Goal: Task Accomplishment & Management: Manage account settings

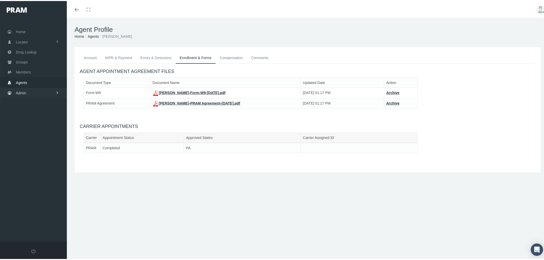
click at [55, 89] on link "Admin" at bounding box center [33, 92] width 67 height 10
click at [48, 120] on link "Claims" at bounding box center [33, 122] width 67 height 9
click at [47, 157] on span "Daily Claims Files" at bounding box center [34, 160] width 29 height 9
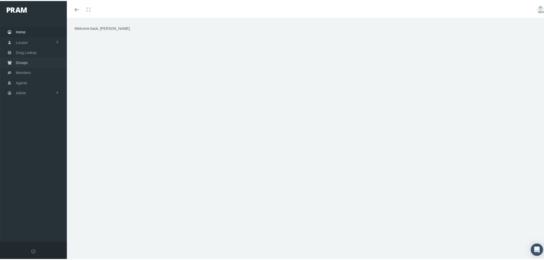
click at [53, 60] on link "Groups" at bounding box center [33, 62] width 67 height 10
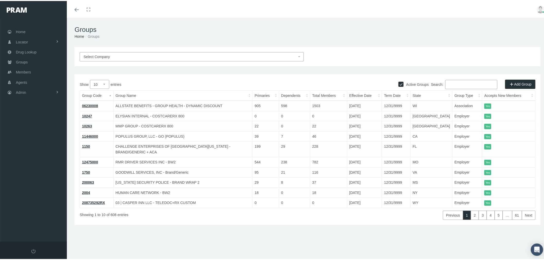
click at [461, 84] on input "Search:" at bounding box center [472, 83] width 52 height 9
type input "500"
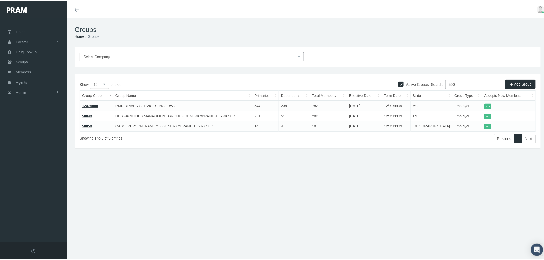
drag, startPoint x: 459, startPoint y: 85, endPoint x: 443, endPoint y: 86, distance: 16.5
click at [443, 86] on label "Search: 500" at bounding box center [465, 83] width 66 height 9
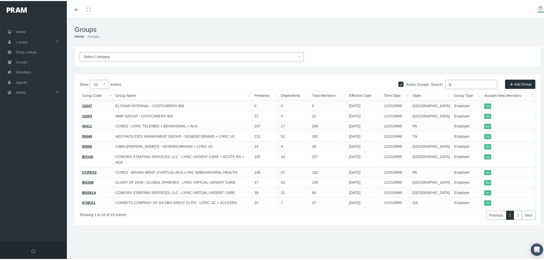
type input "l"
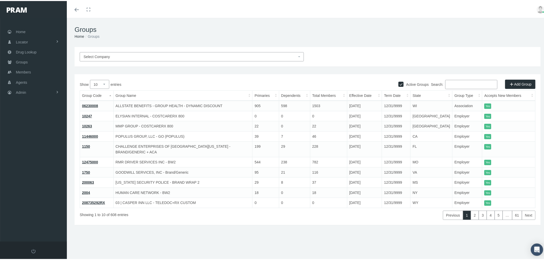
click at [189, 59] on span "Select Company" at bounding box center [192, 55] width 224 height 9
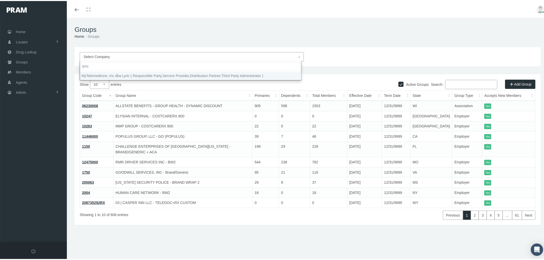
type input "lyric"
select select "9146"
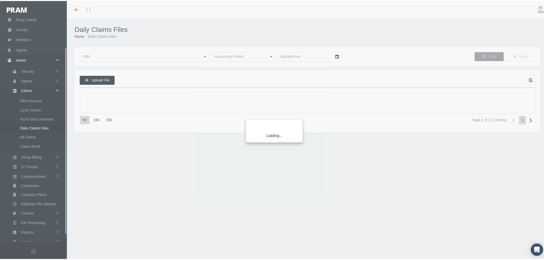
scroll to position [43, 0]
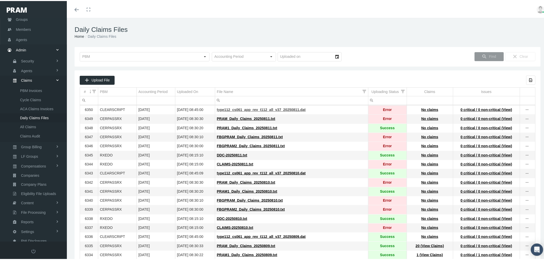
click at [242, 109] on span "type112_cs061_app_rev_t112_all_v37_20250811.dat" at bounding box center [261, 109] width 89 height 4
click at [243, 119] on span "PRAM_Daily_Claims_20250811.txt" at bounding box center [246, 118] width 58 height 4
click at [243, 165] on span "CLAIMS-20250811.txt" at bounding box center [235, 163] width 37 height 4
